Goal: Task Accomplishment & Management: Manage account settings

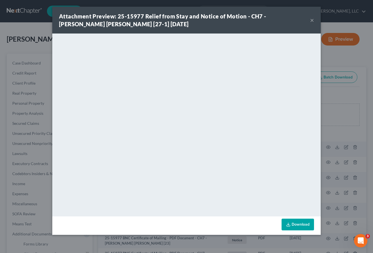
click at [312, 20] on button "×" at bounding box center [312, 20] width 4 height 7
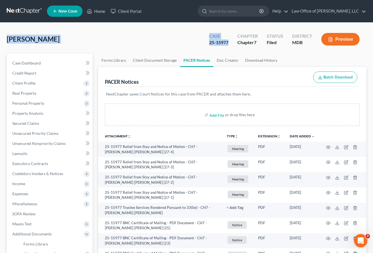
drag, startPoint x: 229, startPoint y: 42, endPoint x: -7, endPoint y: 39, distance: 235.6
copy div "Kenney, Timothy Upgraded Case 25-15977"
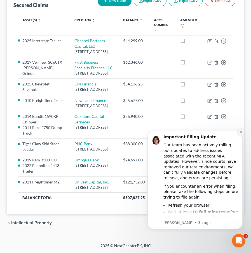
click at [242, 132] on icon "Dismiss notification" at bounding box center [240, 132] width 3 height 3
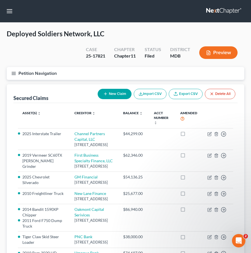
click at [13, 75] on icon "button" at bounding box center [13, 73] width 5 height 5
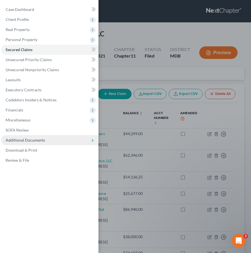
click at [25, 142] on span "Additional Documents" at bounding box center [25, 140] width 39 height 5
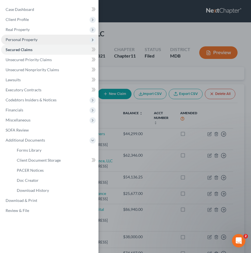
click at [13, 38] on span "Personal Property" at bounding box center [22, 39] width 32 height 5
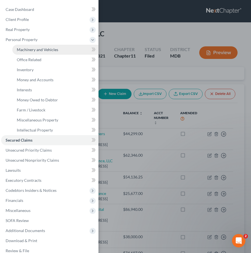
click at [21, 49] on span "Machinery and Vehicles" at bounding box center [37, 49] width 41 height 5
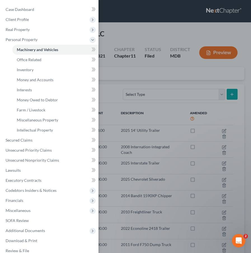
click at [118, 37] on div "Case Dashboard Payments Invoices Payments Payments Credit Report Client Profile" at bounding box center [125, 126] width 251 height 253
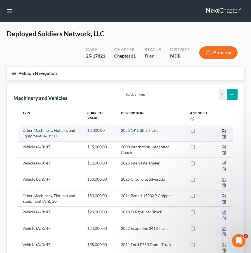
click at [223, 131] on icon "button" at bounding box center [224, 131] width 4 height 4
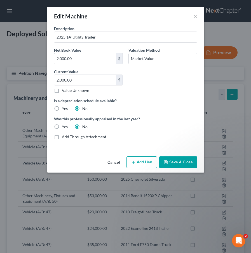
click at [111, 163] on button "Cancel" at bounding box center [113, 162] width 21 height 11
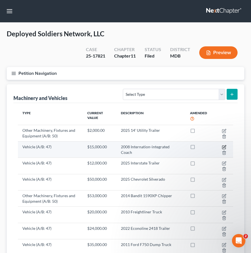
click at [222, 147] on icon "button" at bounding box center [224, 147] width 4 height 4
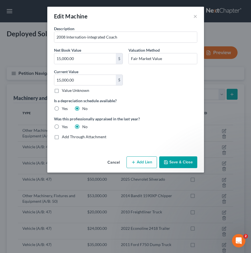
click at [110, 163] on button "Cancel" at bounding box center [113, 162] width 21 height 11
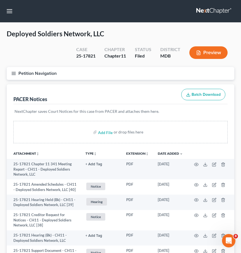
click at [217, 9] on link at bounding box center [214, 11] width 36 height 10
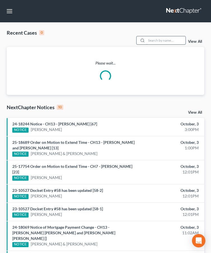
click at [161, 40] on input "search" at bounding box center [165, 40] width 39 height 8
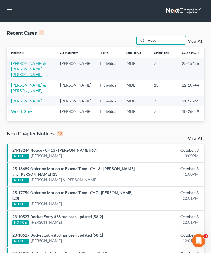
type input "wood"
click at [15, 64] on link "Wood, Edward & Mary Ann" at bounding box center [28, 69] width 35 height 16
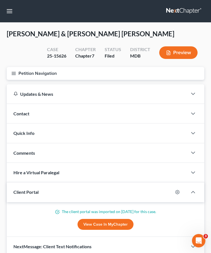
click at [14, 73] on line "button" at bounding box center [14, 73] width 4 height 0
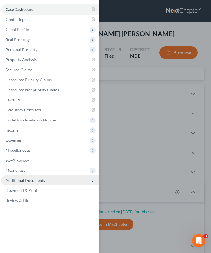
click at [38, 179] on span "Additional Documents" at bounding box center [25, 180] width 39 height 5
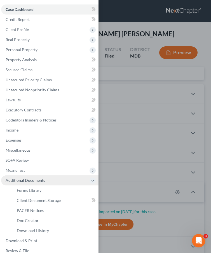
scroll to position [7, 0]
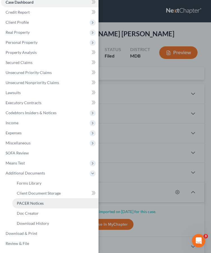
click at [37, 203] on span "PACER Notices" at bounding box center [30, 203] width 27 height 5
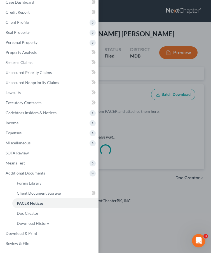
click at [104, 83] on div "Case Dashboard Payments Invoices Payments Payments Credit Report Client Profile" at bounding box center [105, 126] width 211 height 253
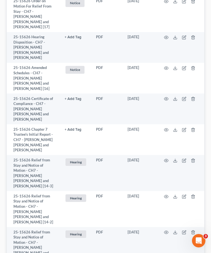
scroll to position [14, 0]
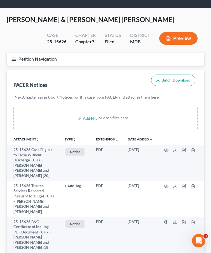
click at [13, 56] on button "Petition Navigation" at bounding box center [105, 59] width 197 height 13
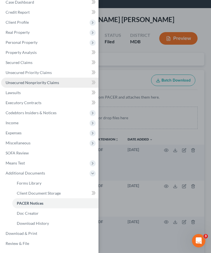
click at [13, 82] on span "Unsecured Nonpriority Claims" at bounding box center [32, 82] width 53 height 5
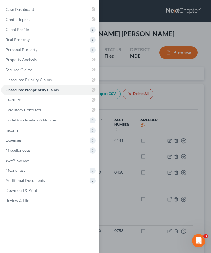
click at [118, 80] on div "Case Dashboard Payments Invoices Payments Payments Credit Report Client Profile" at bounding box center [105, 126] width 211 height 253
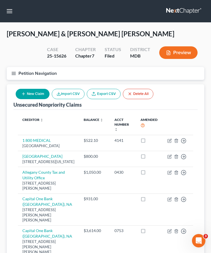
click at [13, 73] on line "button" at bounding box center [14, 73] width 4 height 0
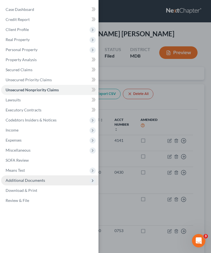
click at [38, 180] on span "Additional Documents" at bounding box center [25, 180] width 39 height 5
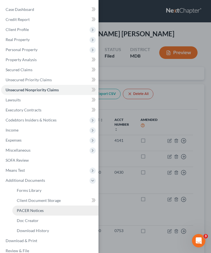
click at [36, 212] on span "PACER Notices" at bounding box center [30, 210] width 27 height 5
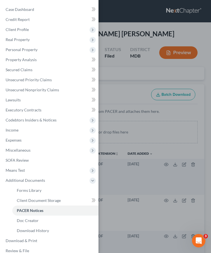
click at [121, 82] on div "Case Dashboard Payments Invoices Payments Payments Credit Report Client Profile" at bounding box center [105, 126] width 211 height 253
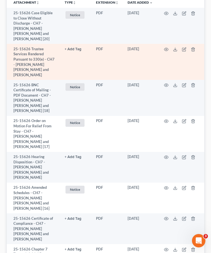
scroll to position [151, 0]
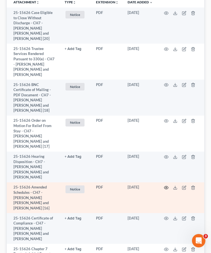
click at [167, 186] on icon "button" at bounding box center [166, 187] width 4 height 3
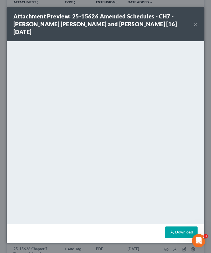
click at [194, 21] on button "×" at bounding box center [195, 24] width 4 height 7
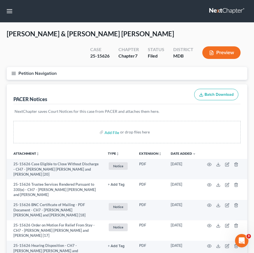
scroll to position [388, 0]
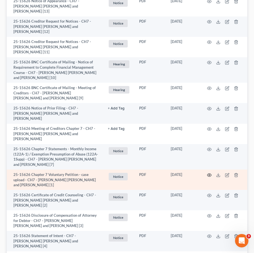
click at [208, 174] on icon "button" at bounding box center [209, 175] width 4 height 3
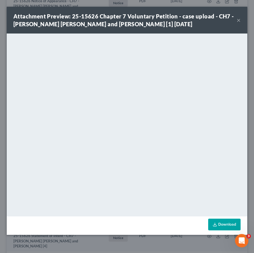
click at [210, 20] on button "×" at bounding box center [239, 20] width 4 height 7
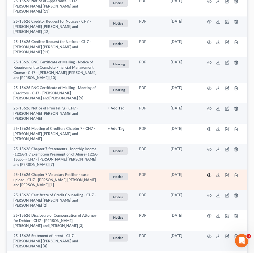
click at [210, 173] on icon "button" at bounding box center [209, 175] width 4 height 4
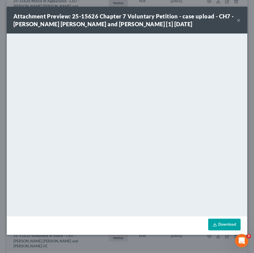
click at [210, 18] on button "×" at bounding box center [239, 20] width 4 height 7
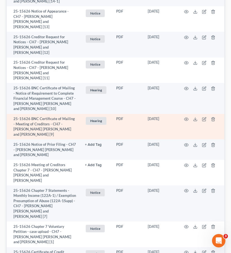
scroll to position [0, 0]
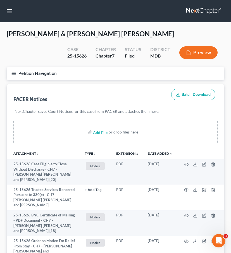
click at [196, 14] on link at bounding box center [204, 11] width 36 height 10
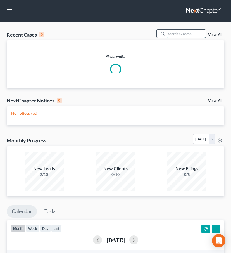
click at [180, 31] on input "search" at bounding box center [186, 34] width 39 height 8
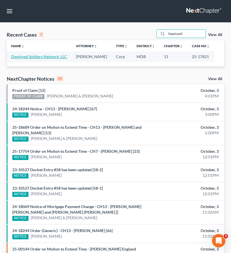
type input "Deployed"
click at [33, 57] on link "Deployed Soldiers Network, LLC" at bounding box center [39, 56] width 56 height 5
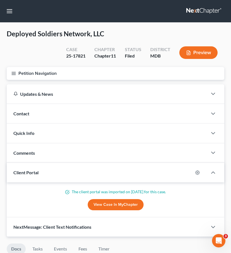
click at [13, 74] on icon "button" at bounding box center [13, 73] width 5 height 5
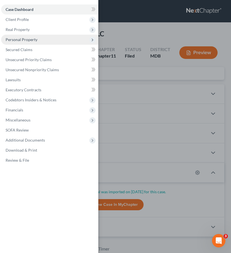
click at [20, 39] on span "Personal Property" at bounding box center [22, 39] width 32 height 5
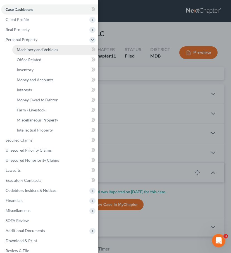
click at [26, 48] on span "Machinery and Vehicles" at bounding box center [37, 49] width 41 height 5
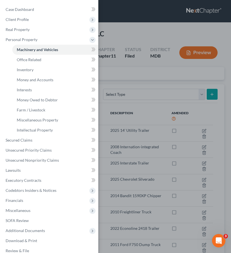
click at [114, 32] on div "Case Dashboard Payments Invoices Payments Payments Credit Report Client Profile" at bounding box center [115, 126] width 231 height 253
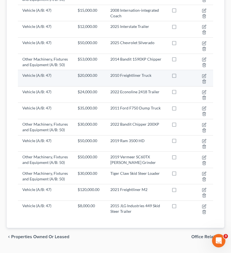
scroll to position [150, 0]
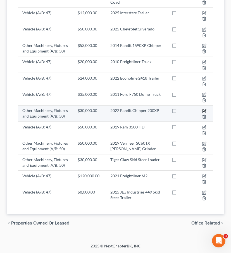
click at [204, 110] on icon "button" at bounding box center [204, 110] width 3 height 3
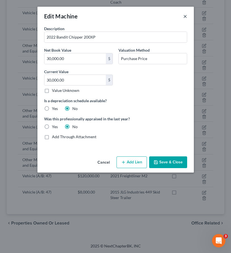
click at [184, 18] on button "×" at bounding box center [185, 16] width 4 height 7
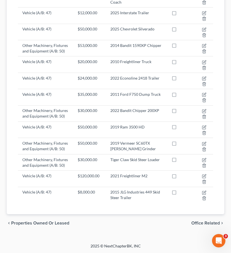
click at [196, 224] on span "Office Related" at bounding box center [205, 223] width 28 height 4
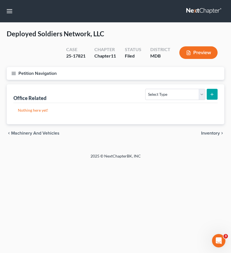
click at [205, 136] on div "chevron_left Machinery and Vehicles Inventory chevron_right" at bounding box center [116, 133] width 218 height 18
click at [204, 132] on span "Inventory" at bounding box center [210, 133] width 19 height 4
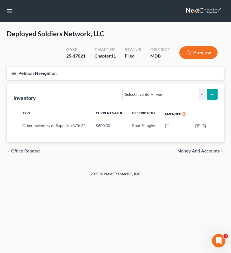
click at [198, 149] on span "Money and Accounts" at bounding box center [198, 151] width 42 height 4
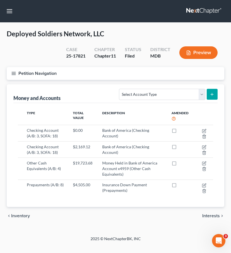
click at [207, 214] on span "Interests" at bounding box center [211, 216] width 18 height 4
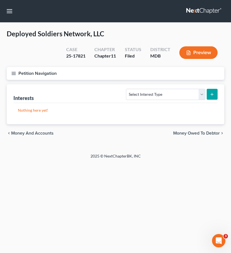
click at [192, 133] on span "Money Owed to Debtor" at bounding box center [196, 133] width 47 height 4
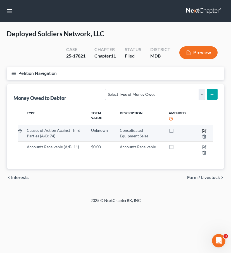
click at [206, 130] on icon "button" at bounding box center [204, 130] width 3 height 3
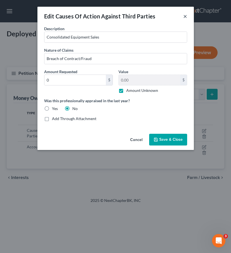
click at [187, 17] on button "×" at bounding box center [185, 16] width 4 height 7
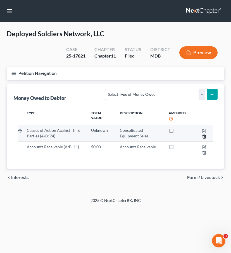
click at [203, 136] on icon "button" at bounding box center [204, 137] width 3 height 4
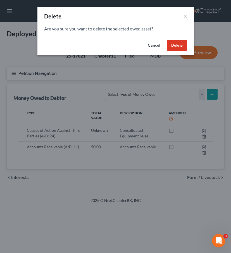
click at [176, 42] on button "Delete" at bounding box center [177, 45] width 20 height 11
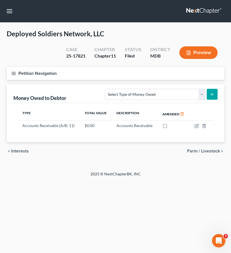
click at [52, 84] on div "Money Owed to Debtor Select Type of Money Owed Accounts Receivable (A/B: 11) Ca…" at bounding box center [115, 93] width 204 height 19
click at [13, 74] on icon "button" at bounding box center [13, 73] width 5 height 5
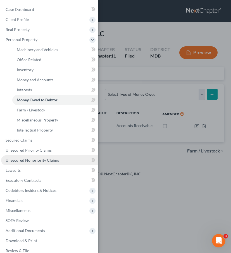
scroll to position [7, 0]
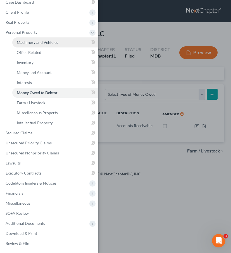
click at [22, 42] on span "Machinery and Vehicles" at bounding box center [37, 42] width 41 height 5
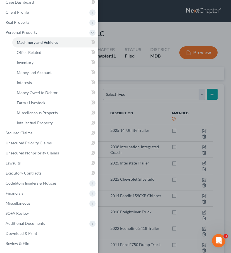
click at [120, 70] on div "Case Dashboard Payments Invoices Payments Payments Credit Report Client Profile" at bounding box center [115, 126] width 231 height 253
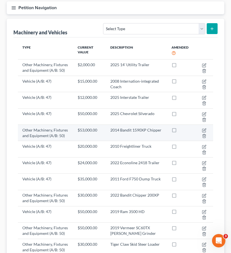
scroll to position [65, 0]
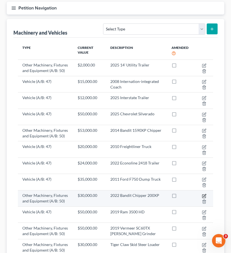
click at [204, 195] on icon "button" at bounding box center [204, 196] width 4 height 4
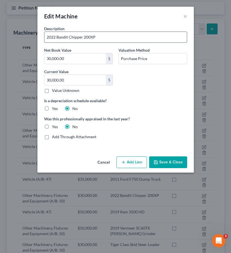
click at [95, 37] on input "2022 Bandit Chipper 200XP" at bounding box center [115, 37] width 142 height 11
type input "2022 Bandit Chipper 200XP/Trailer"
click at [165, 159] on button "Save & Close" at bounding box center [168, 162] width 38 height 12
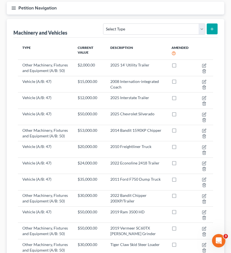
click at [13, 6] on icon "button" at bounding box center [13, 8] width 5 height 5
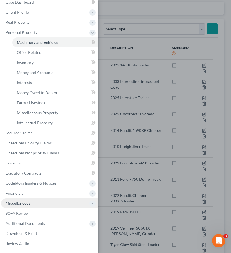
scroll to position [150, 0]
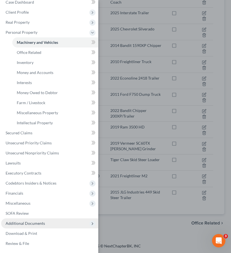
click at [40, 223] on span "Additional Documents" at bounding box center [25, 223] width 39 height 5
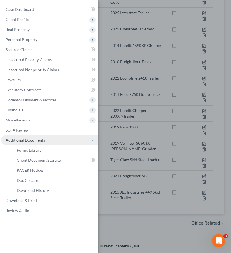
scroll to position [0, 0]
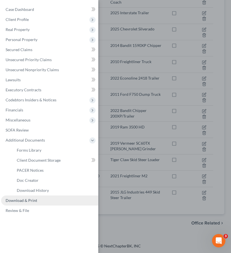
click at [32, 199] on span "Download & Print" at bounding box center [22, 200] width 32 height 5
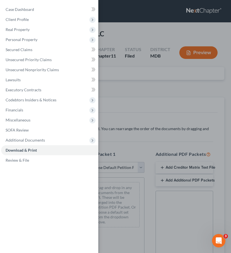
click at [127, 88] on div "Case Dashboard Payments Invoices Payments Payments Credit Report Client Profile" at bounding box center [115, 126] width 231 height 253
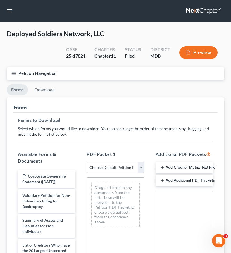
click at [139, 168] on select "Choose Default Petition PDF Packet Complete Bankruptcy Petition (all forms and …" at bounding box center [116, 167] width 58 height 11
select select "2"
click at [87, 162] on select "Choose Default Petition PDF Packet Complete Bankruptcy Petition (all forms and …" at bounding box center [116, 167] width 58 height 11
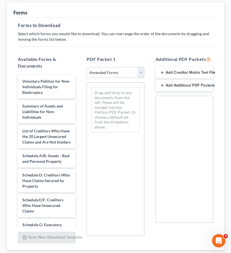
scroll to position [95, 0]
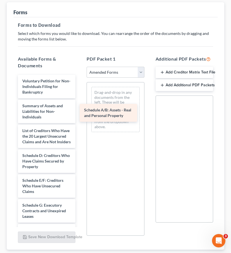
drag, startPoint x: 49, startPoint y: 157, endPoint x: 111, endPoint y: 112, distance: 76.4
click at [80, 112] on div "Schedule A/B: Assets - Real and Personal Property Voluntary Petition for Non-In…" at bounding box center [46, 216] width 66 height 283
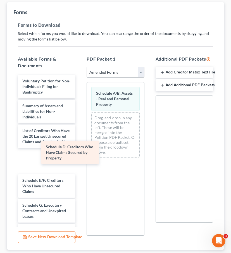
drag, startPoint x: 55, startPoint y: 165, endPoint x: 113, endPoint y: 136, distance: 64.7
click at [80, 136] on div "Schedule D: Creditors Who Have Claims Secured by Property Voluntary Petition fo…" at bounding box center [46, 216] width 66 height 283
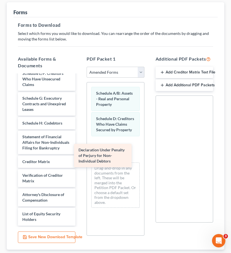
scroll to position [82, 0]
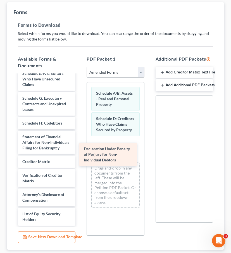
drag, startPoint x: 37, startPoint y: 153, endPoint x: 98, endPoint y: 155, distance: 61.5
click at [80, 155] on div "Declaration Under Penalty of Perjury for Non-Individual Debtors Voluntary Petit…" at bounding box center [46, 109] width 66 height 233
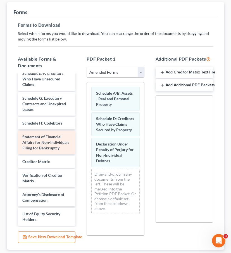
scroll to position [57, 0]
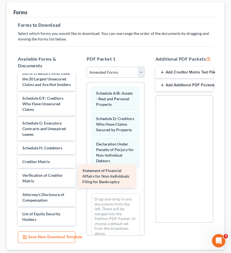
drag, startPoint x: 31, startPoint y: 142, endPoint x: 98, endPoint y: 180, distance: 76.6
click at [80, 180] on div "Statement of Financial Affairs for Non-Individuals Filing for Bankruptcy Volunt…" at bounding box center [46, 122] width 66 height 208
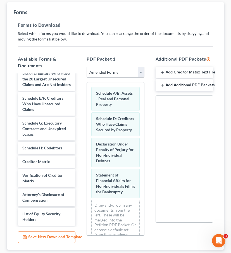
scroll to position [131, 0]
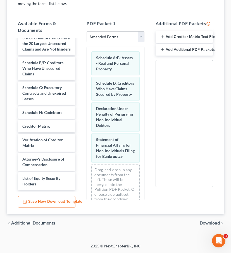
click at [211, 222] on span "Download" at bounding box center [210, 223] width 20 height 4
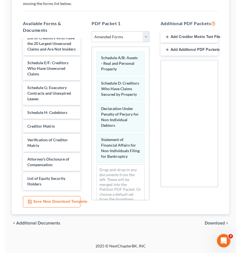
scroll to position [0, 0]
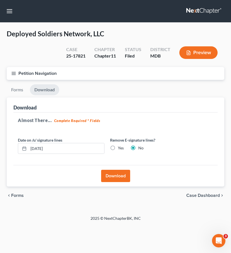
click at [119, 177] on button "Download" at bounding box center [115, 176] width 29 height 12
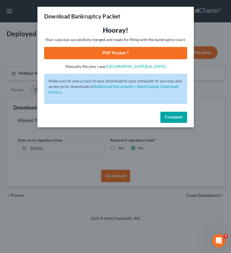
click at [78, 49] on link "PDF Packet 1" at bounding box center [115, 53] width 143 height 12
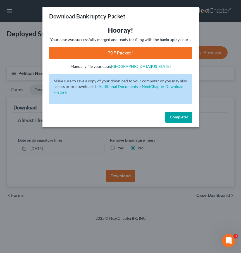
click at [174, 118] on span "Complete!" at bounding box center [179, 117] width 18 height 5
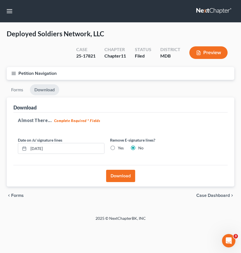
click at [13, 72] on icon "button" at bounding box center [13, 73] width 5 height 5
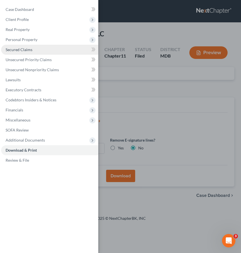
click at [20, 51] on span "Secured Claims" at bounding box center [19, 49] width 27 height 5
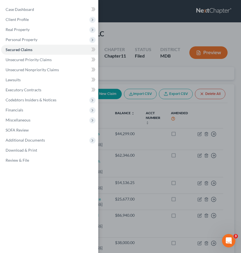
click at [124, 30] on div "Case Dashboard Payments Invoices Payments Payments Credit Report Client Profile" at bounding box center [120, 126] width 241 height 253
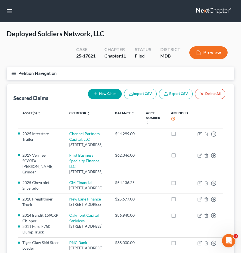
scroll to position [16, 0]
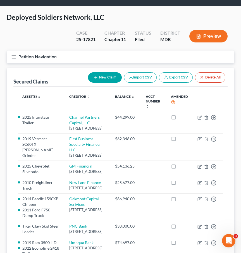
click at [14, 55] on icon "button" at bounding box center [13, 56] width 5 height 5
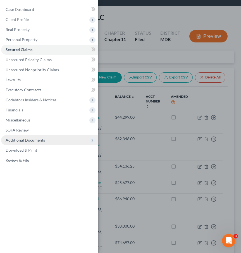
click at [38, 141] on span "Additional Documents" at bounding box center [25, 140] width 39 height 5
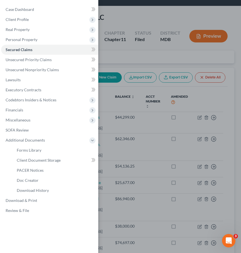
click at [114, 62] on div "Case Dashboard Payments Invoices Payments Payments Credit Report Client Profile" at bounding box center [120, 126] width 241 height 253
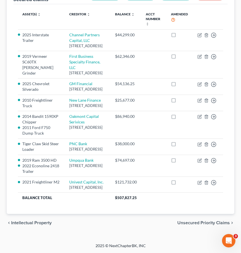
scroll to position [125, 0]
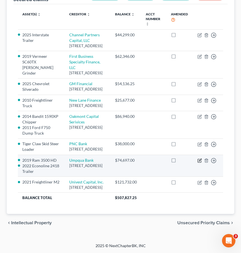
click at [199, 161] on icon "button" at bounding box center [200, 160] width 3 height 3
select select "50"
select select "0"
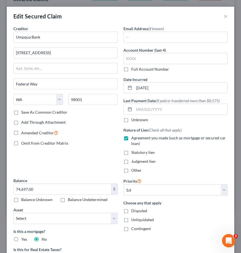
scroll to position [75, 0]
select select "2801270"
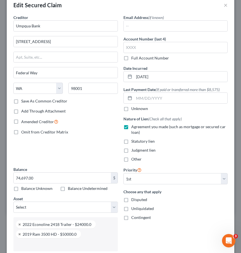
scroll to position [0, 0]
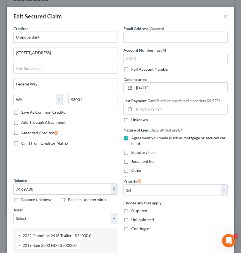
click at [117, 14] on div "Edit Secured Claim ×" at bounding box center [121, 16] width 228 height 19
click at [227, 16] on button "×" at bounding box center [226, 16] width 4 height 7
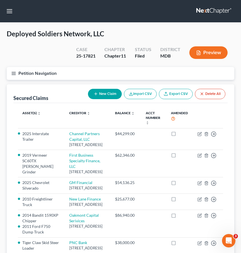
click at [15, 71] on icon "button" at bounding box center [13, 73] width 5 height 5
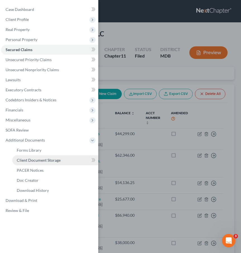
click at [24, 160] on span "Client Document Storage" at bounding box center [39, 160] width 44 height 5
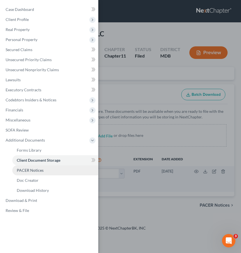
click at [25, 171] on span "PACER Notices" at bounding box center [30, 170] width 27 height 5
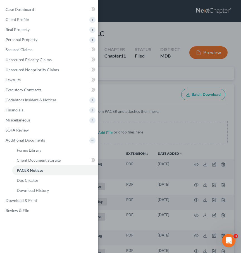
click at [110, 81] on div "Case Dashboard Payments Invoices Payments Payments Credit Report Client Profile" at bounding box center [120, 126] width 241 height 253
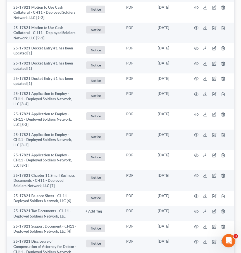
scroll to position [1327, 0]
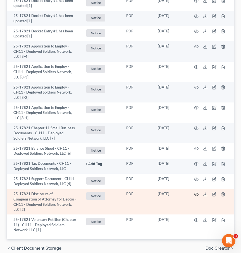
click at [195, 192] on icon "button" at bounding box center [196, 194] width 4 height 4
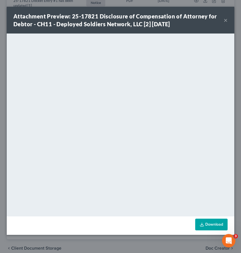
click at [227, 21] on button "×" at bounding box center [226, 20] width 4 height 7
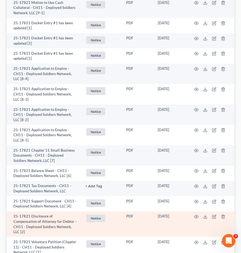
scroll to position [1301, 0]
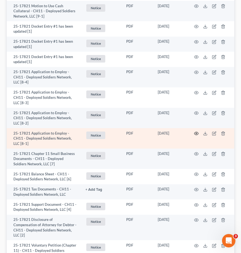
click at [196, 131] on icon "button" at bounding box center [196, 133] width 4 height 4
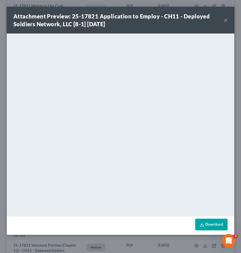
click at [225, 22] on button "×" at bounding box center [226, 20] width 4 height 7
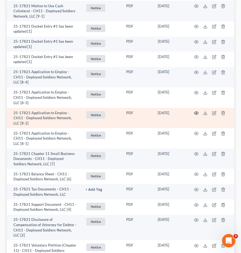
click at [195, 111] on icon "button" at bounding box center [196, 113] width 4 height 4
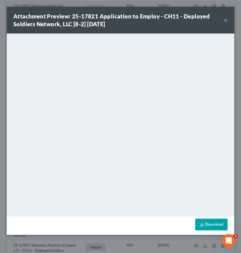
click at [225, 21] on button "×" at bounding box center [226, 20] width 4 height 7
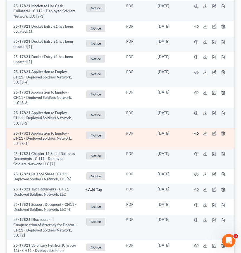
click at [196, 133] on circle "button" at bounding box center [196, 133] width 1 height 1
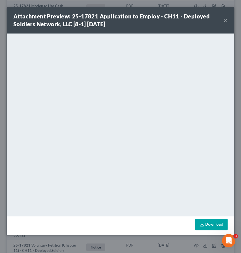
click at [225, 18] on button "×" at bounding box center [226, 20] width 4 height 7
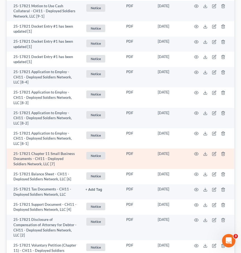
scroll to position [1327, 0]
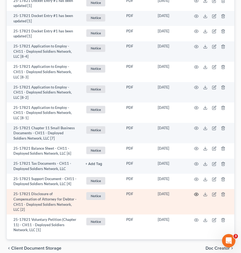
click at [195, 192] on icon "button" at bounding box center [196, 194] width 4 height 4
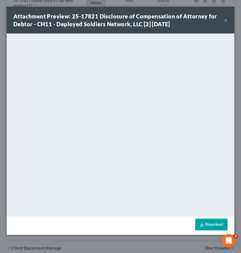
click at [226, 18] on button "×" at bounding box center [226, 20] width 4 height 7
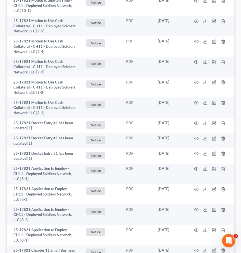
scroll to position [1234, 0]
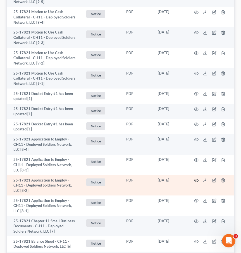
click at [196, 180] on circle "button" at bounding box center [196, 180] width 1 height 1
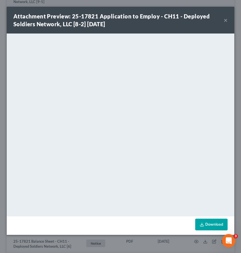
click at [225, 21] on button "×" at bounding box center [226, 20] width 4 height 7
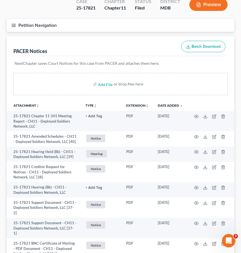
scroll to position [0, 0]
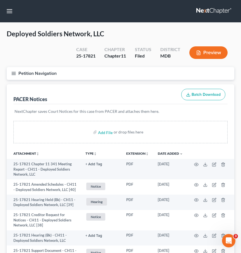
click at [13, 73] on line "button" at bounding box center [14, 73] width 4 height 0
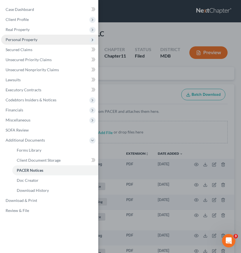
click at [17, 37] on span "Personal Property" at bounding box center [49, 40] width 97 height 10
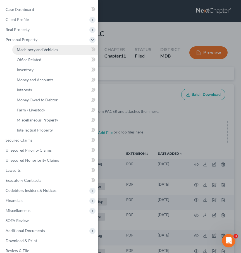
click at [25, 47] on span "Machinery and Vehicles" at bounding box center [37, 49] width 41 height 5
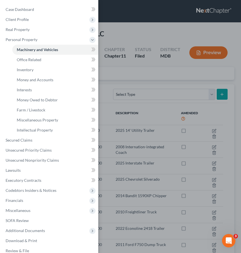
click at [122, 75] on div "Case Dashboard Payments Invoices Payments Payments Credit Report Client Profile" at bounding box center [120, 126] width 241 height 253
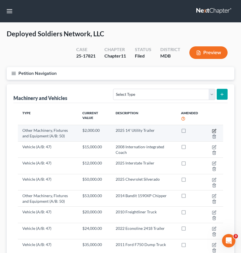
click at [213, 130] on icon "button" at bounding box center [214, 131] width 4 height 4
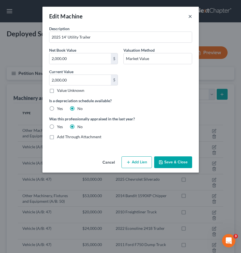
click at [189, 16] on button "×" at bounding box center [190, 16] width 4 height 7
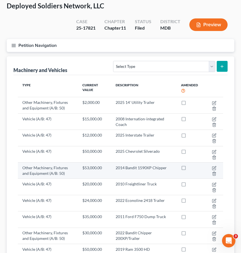
scroll to position [57, 0]
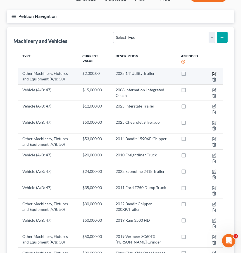
click at [214, 73] on icon "button" at bounding box center [214, 74] width 4 height 4
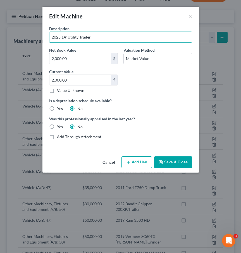
drag, startPoint x: 94, startPoint y: 39, endPoint x: 34, endPoint y: 38, distance: 60.6
click at [34, 38] on div "Edit Machine × Description 2025 14' Utility Trailer Net Book Value 2,000.00 $ V…" at bounding box center [120, 126] width 241 height 253
click at [171, 164] on button "Save & Close" at bounding box center [173, 162] width 38 height 12
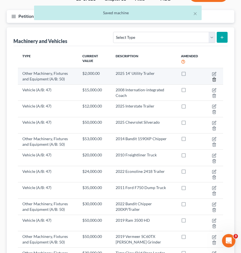
click at [214, 80] on icon "button" at bounding box center [214, 79] width 4 height 4
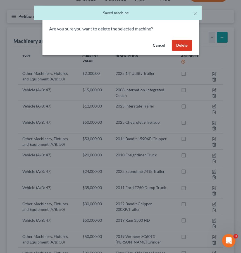
click at [179, 42] on button "Delete" at bounding box center [182, 45] width 20 height 11
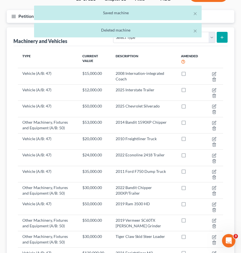
click at [213, 36] on div "× Saved machine × Deleted machine" at bounding box center [117, 23] width 241 height 35
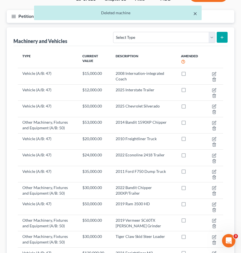
click at [197, 13] on button "×" at bounding box center [195, 13] width 4 height 7
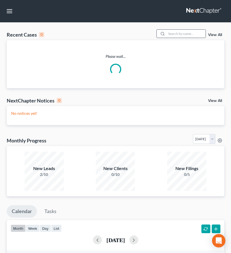
click at [185, 32] on input "search" at bounding box center [186, 34] width 39 height 8
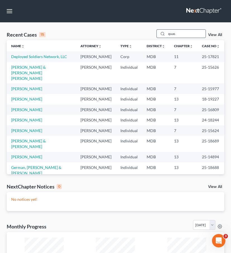
type input "quase"
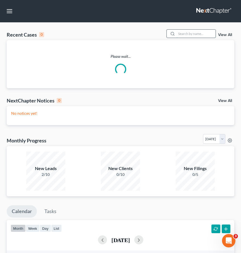
click at [188, 34] on input "search" at bounding box center [196, 34] width 39 height 8
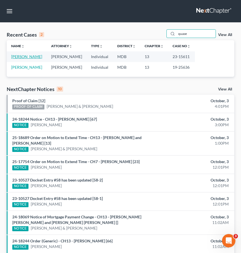
type input "quase"
click at [23, 57] on link "[PERSON_NAME]" at bounding box center [26, 56] width 31 height 5
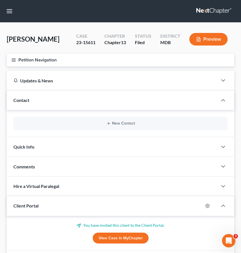
click at [13, 60] on line "button" at bounding box center [14, 60] width 4 height 0
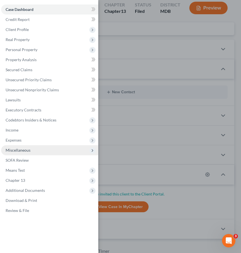
scroll to position [37, 0]
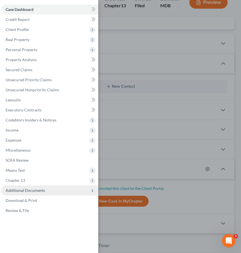
click at [22, 190] on span "Additional Documents" at bounding box center [25, 190] width 39 height 5
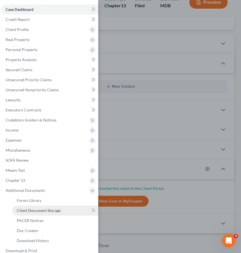
scroll to position [17, 0]
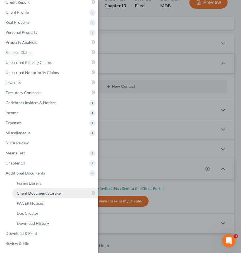
click at [24, 195] on span "Client Document Storage" at bounding box center [39, 193] width 44 height 5
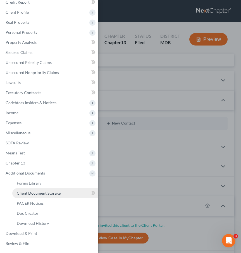
select select "14"
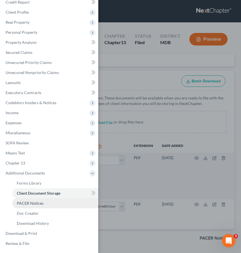
click at [25, 205] on span "PACER Notices" at bounding box center [30, 203] width 27 height 5
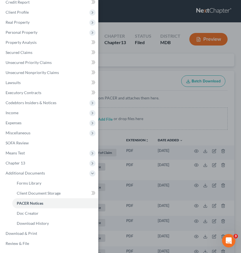
click at [120, 75] on div "Case Dashboard Payments Invoices Payments Payments Credit Report Client Profile" at bounding box center [120, 126] width 241 height 253
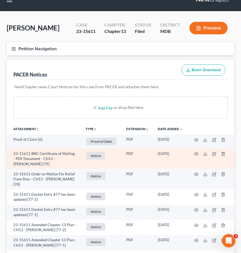
scroll to position [13, 0]
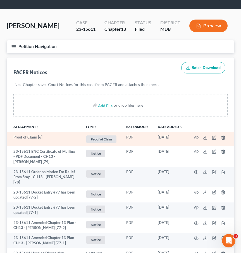
click at [199, 136] on td at bounding box center [210, 139] width 47 height 14
click at [197, 137] on circle "button" at bounding box center [196, 137] width 1 height 1
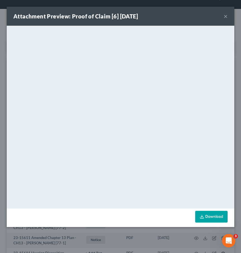
click at [225, 15] on button "×" at bounding box center [226, 16] width 4 height 7
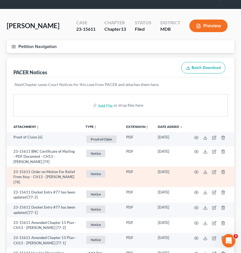
click at [198, 169] on td at bounding box center [210, 177] width 47 height 20
click at [196, 172] on circle "button" at bounding box center [196, 172] width 1 height 1
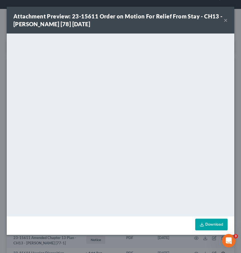
click at [225, 19] on button "×" at bounding box center [226, 20] width 4 height 7
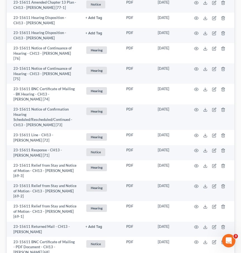
scroll to position [295, 0]
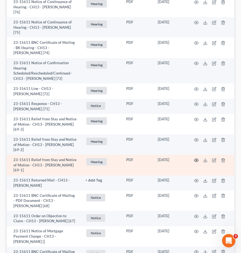
click at [195, 161] on icon "button" at bounding box center [196, 160] width 4 height 4
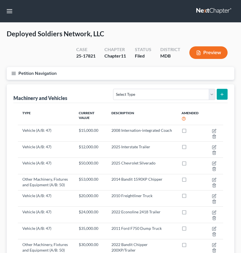
scroll to position [56, 0]
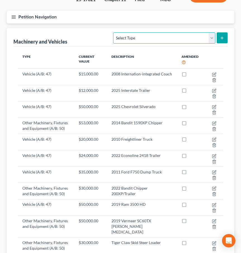
click at [186, 36] on select "Select Type Aircraft (A/B: 49) Other Machinery, Fixtures and Equipment (A/B: 50…" at bounding box center [164, 37] width 102 height 11
select select "vehicle"
click at [114, 32] on select "Select Type Aircraft (A/B: 49) Other Machinery, Fixtures and Equipment (A/B: 50…" at bounding box center [164, 37] width 102 height 11
click at [223, 37] on icon "submit" at bounding box center [222, 38] width 4 height 4
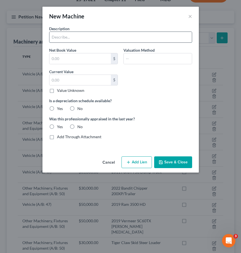
click at [68, 38] on input "text" at bounding box center [120, 37] width 142 height 11
paste input "2025 14' Utility Trailer"
type input "2025 14' Utility Trailer"
click at [139, 56] on input "text" at bounding box center [158, 58] width 68 height 11
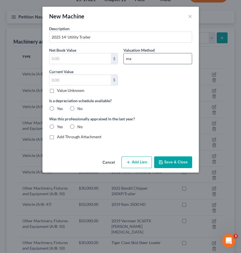
type input "Market Value"
click at [68, 60] on input "text" at bounding box center [79, 58] width 61 height 11
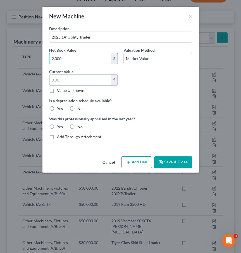
type input "2,000"
click at [63, 80] on input "text" at bounding box center [79, 80] width 61 height 11
type input "2,000"
click at [77, 107] on label "No" at bounding box center [79, 109] width 5 height 6
click at [80, 107] on input "No" at bounding box center [82, 108] width 4 height 4
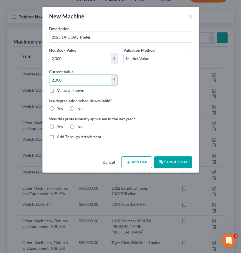
radio input "true"
click at [77, 127] on label "No" at bounding box center [79, 127] width 5 height 6
click at [80, 127] on input "No" at bounding box center [82, 126] width 4 height 4
radio input "true"
click at [163, 159] on button "Save & Close" at bounding box center [173, 162] width 38 height 12
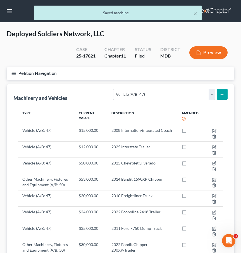
click at [13, 72] on line "button" at bounding box center [14, 72] width 4 height 0
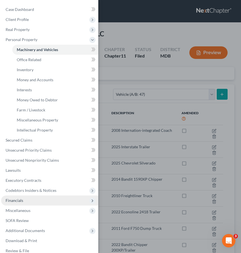
scroll to position [7, 0]
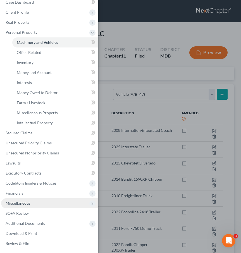
click at [36, 201] on span "Miscellaneous" at bounding box center [49, 203] width 97 height 10
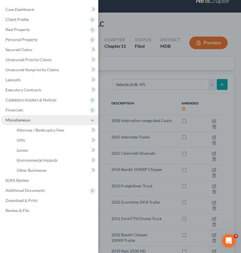
scroll to position [11, 0]
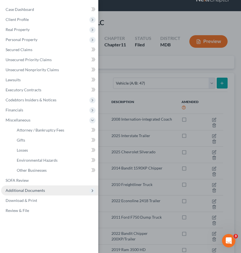
click at [31, 192] on span "Additional Documents" at bounding box center [25, 190] width 39 height 5
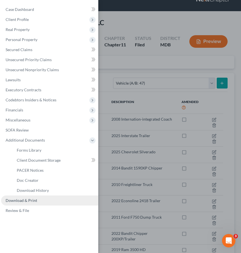
click at [26, 203] on span "Download & Print" at bounding box center [22, 200] width 32 height 5
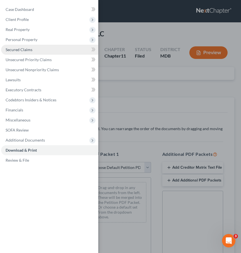
click at [13, 50] on span "Secured Claims" at bounding box center [19, 49] width 27 height 5
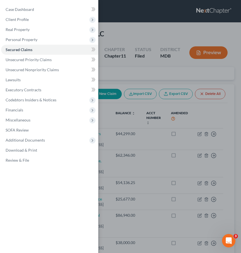
click at [118, 77] on div "Case Dashboard Payments Invoices Payments Payments Credit Report Client Profile" at bounding box center [120, 126] width 241 height 253
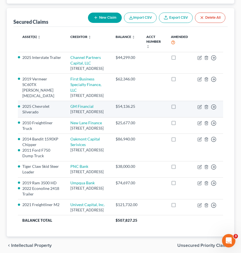
scroll to position [89, 0]
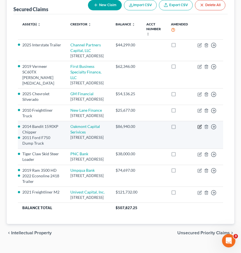
click at [200, 129] on icon "button" at bounding box center [200, 127] width 4 height 4
select select "33"
select select "0"
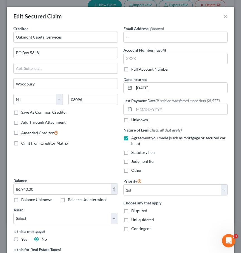
scroll to position [65, 0]
select select "2801232"
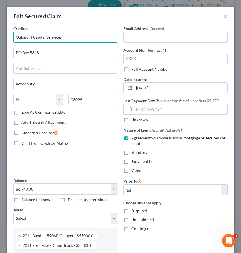
click at [53, 38] on input "Oakmont Capital Serivices" at bounding box center [65, 37] width 104 height 11
type input "Oakmont Capital Services"
click at [43, 24] on div "Edit Secured Claim ×" at bounding box center [121, 16] width 228 height 19
click at [50, 37] on input "Oakmont Capital Services" at bounding box center [65, 37] width 104 height 11
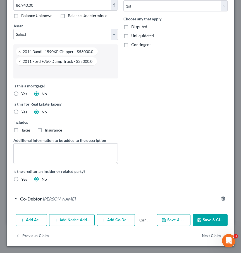
click at [203, 219] on button "Save & Close" at bounding box center [210, 220] width 35 height 12
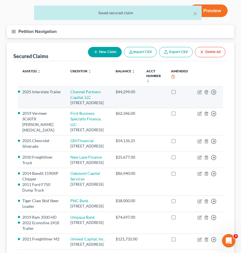
scroll to position [0, 0]
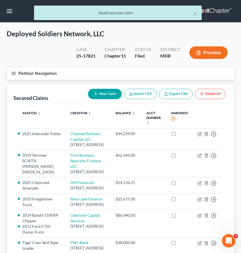
click at [15, 70] on button "Petition Navigation" at bounding box center [121, 73] width 228 height 13
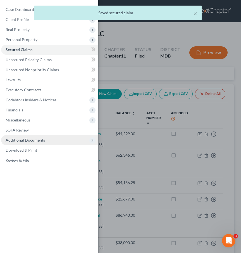
click at [19, 140] on span "Additional Documents" at bounding box center [25, 140] width 39 height 5
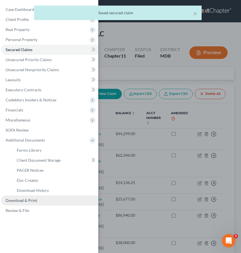
click at [19, 199] on span "Download & Print" at bounding box center [22, 200] width 32 height 5
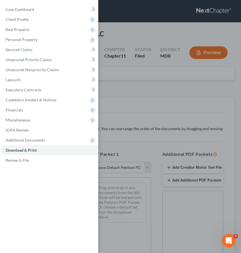
click at [119, 94] on div "Case Dashboard Payments Invoices Payments Payments Credit Report Client Profile" at bounding box center [120, 126] width 241 height 253
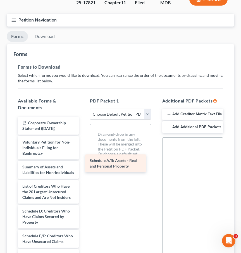
drag, startPoint x: 42, startPoint y: 214, endPoint x: 110, endPoint y: 164, distance: 83.9
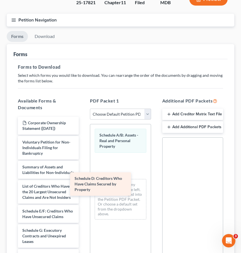
drag, startPoint x: 49, startPoint y: 221, endPoint x: 101, endPoint y: 189, distance: 61.5
click at [83, 189] on div "Schedule D: Creditors Who Have Claims Secured by Property Corporate Ownership S…" at bounding box center [48, 250] width 70 height 266
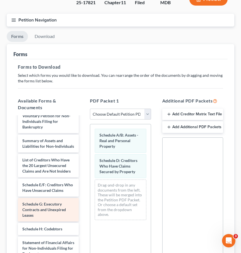
scroll to position [47, 0]
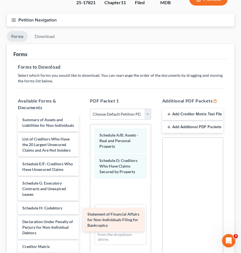
drag, startPoint x: 42, startPoint y: 225, endPoint x: 118, endPoint y: 216, distance: 76.0
click at [83, 216] on div "Statement of Financial Affairs for Non-Individuals Filing for Bankruptcy Corpor…" at bounding box center [48, 190] width 70 height 241
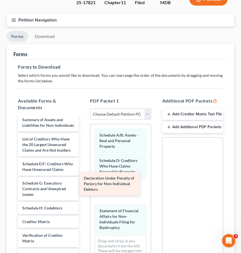
drag, startPoint x: 54, startPoint y: 225, endPoint x: 116, endPoint y: 182, distance: 75.0
click at [83, 182] on div "Declaration Under Penalty of Perjury for Non-Individual Debtors Corporate Owner…" at bounding box center [48, 178] width 70 height 216
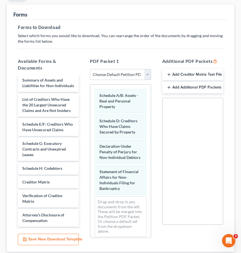
scroll to position [131, 0]
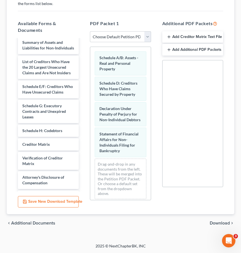
click at [218, 224] on span "Download" at bounding box center [220, 223] width 20 height 4
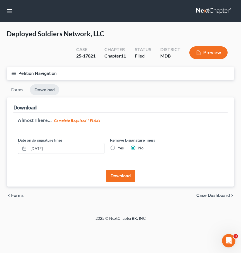
click at [123, 177] on button "Download" at bounding box center [120, 176] width 29 height 12
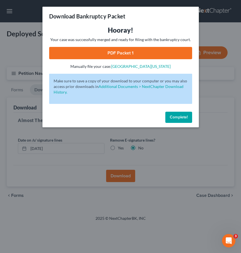
click at [115, 51] on link "PDF Packet 1" at bounding box center [120, 53] width 143 height 12
click at [175, 115] on button "Complete!" at bounding box center [178, 117] width 27 height 11
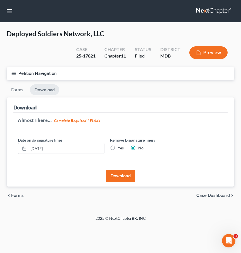
click at [15, 73] on line "button" at bounding box center [14, 73] width 4 height 0
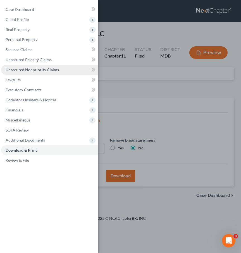
click at [37, 71] on span "Unsecured Nonpriority Claims" at bounding box center [32, 69] width 53 height 5
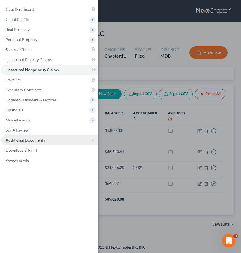
click at [25, 139] on span "Additional Documents" at bounding box center [25, 140] width 39 height 5
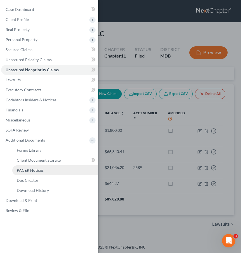
click at [26, 169] on span "PACER Notices" at bounding box center [30, 170] width 27 height 5
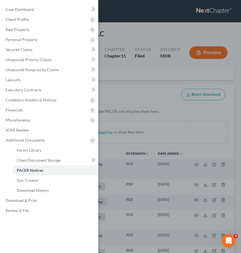
click at [130, 19] on div "Case Dashboard Payments Invoices Payments Payments Credit Report Client Profile" at bounding box center [120, 126] width 241 height 253
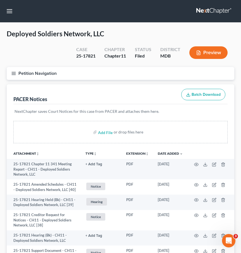
click at [13, 75] on line "button" at bounding box center [14, 75] width 4 height 0
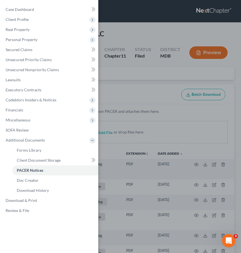
click at [120, 82] on div "Case Dashboard Payments Invoices Payments Payments Credit Report Client Profile" at bounding box center [120, 126] width 241 height 253
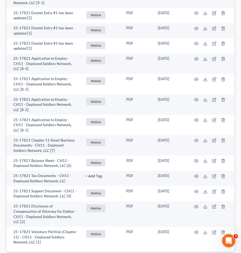
scroll to position [1327, 0]
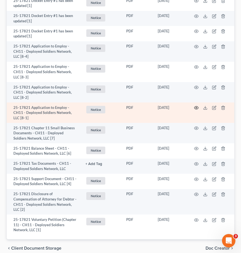
click at [197, 106] on icon "button" at bounding box center [196, 108] width 4 height 4
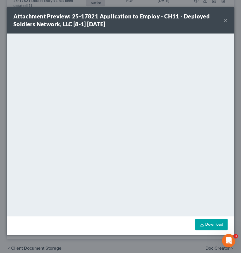
click at [225, 19] on button "×" at bounding box center [226, 20] width 4 height 7
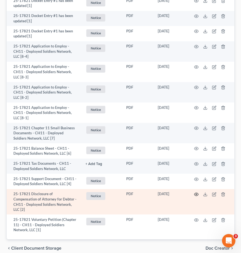
click at [197, 193] on icon "button" at bounding box center [196, 194] width 4 height 3
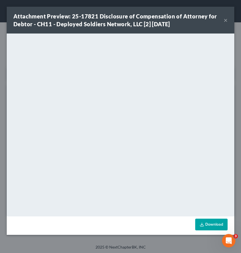
click at [224, 18] on button "×" at bounding box center [226, 20] width 4 height 7
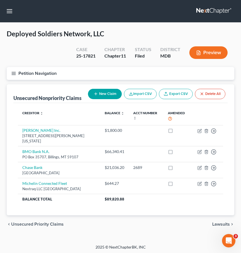
click at [11, 73] on icon "button" at bounding box center [13, 73] width 5 height 5
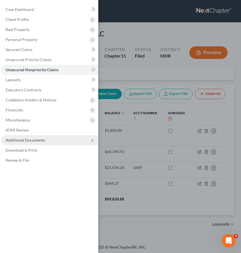
click at [26, 138] on span "Additional Documents" at bounding box center [25, 140] width 39 height 5
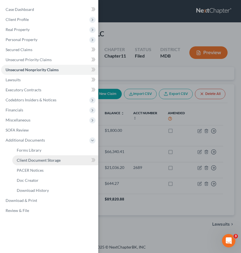
click at [26, 160] on span "Client Document Storage" at bounding box center [39, 160] width 44 height 5
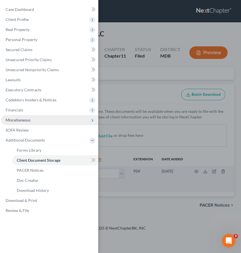
click at [13, 120] on span "Miscellaneous" at bounding box center [18, 120] width 25 height 5
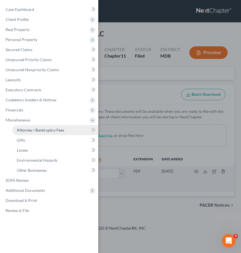
click at [25, 127] on link "Attorney / Bankruptcy Fees" at bounding box center [55, 130] width 86 height 10
select select "0"
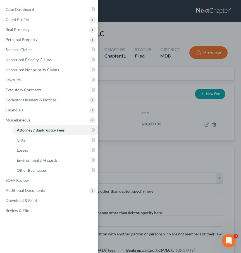
click at [115, 92] on div "Case Dashboard Payments Invoices Payments Payments Credit Report Client Profile" at bounding box center [120, 126] width 241 height 253
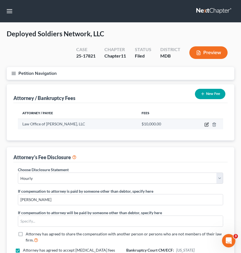
click at [206, 123] on icon "button" at bounding box center [206, 124] width 3 height 3
select select "21"
